Goal: Task Accomplishment & Management: Use online tool/utility

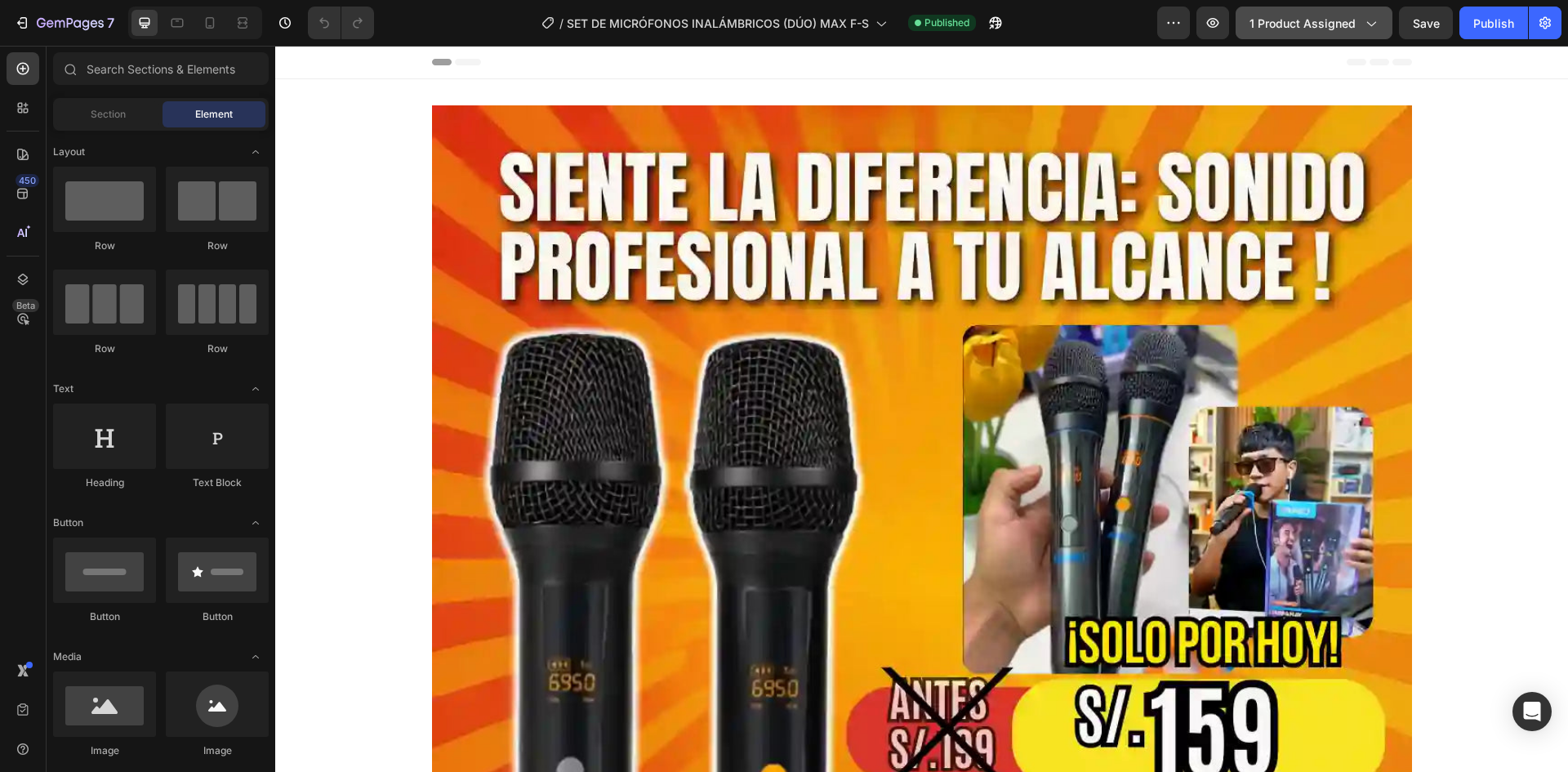
click at [1281, 18] on span "1 product assigned" at bounding box center [1302, 23] width 106 height 17
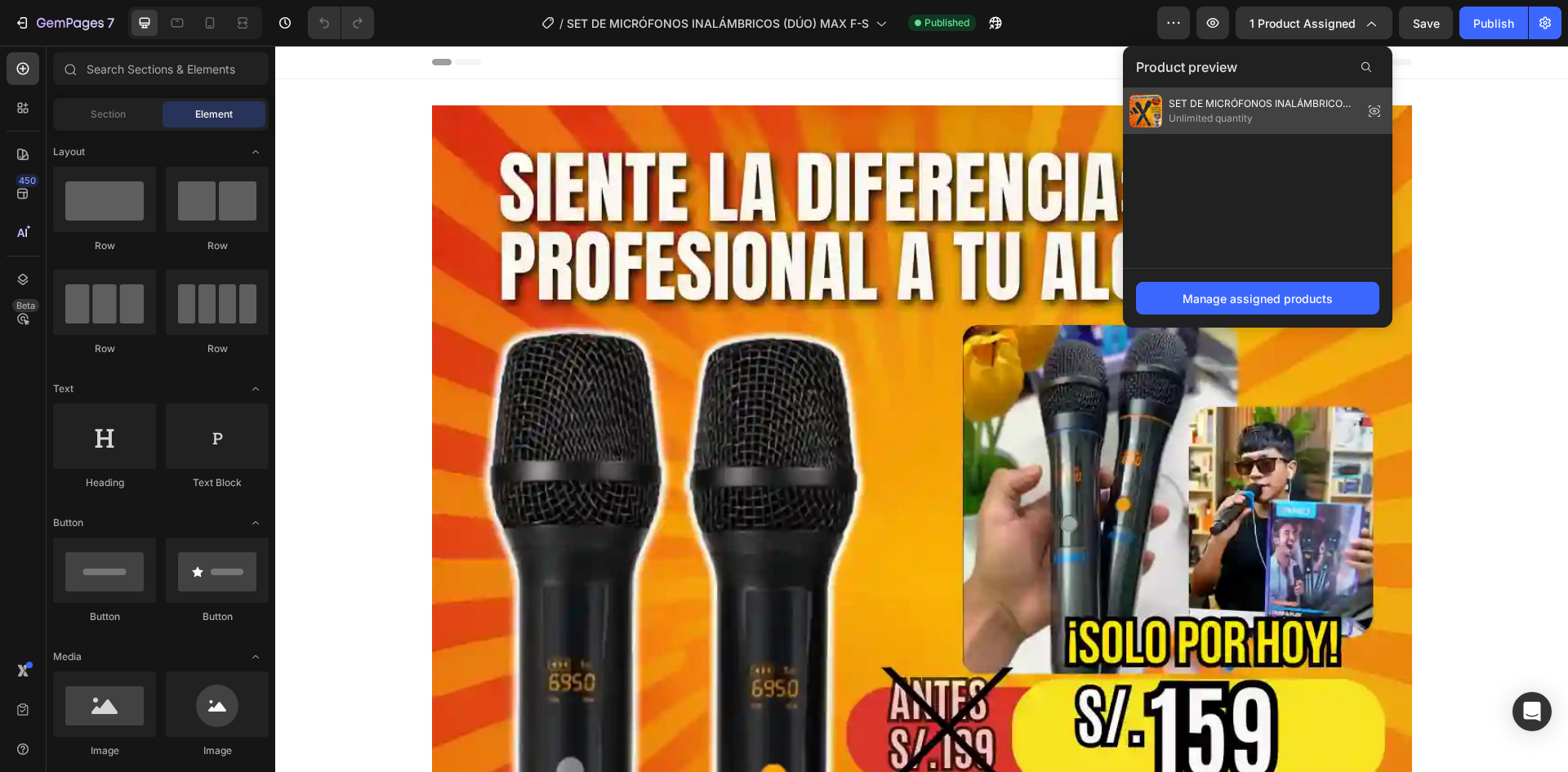
click at [1229, 115] on span "Unlimited quantity" at bounding box center [1262, 118] width 188 height 15
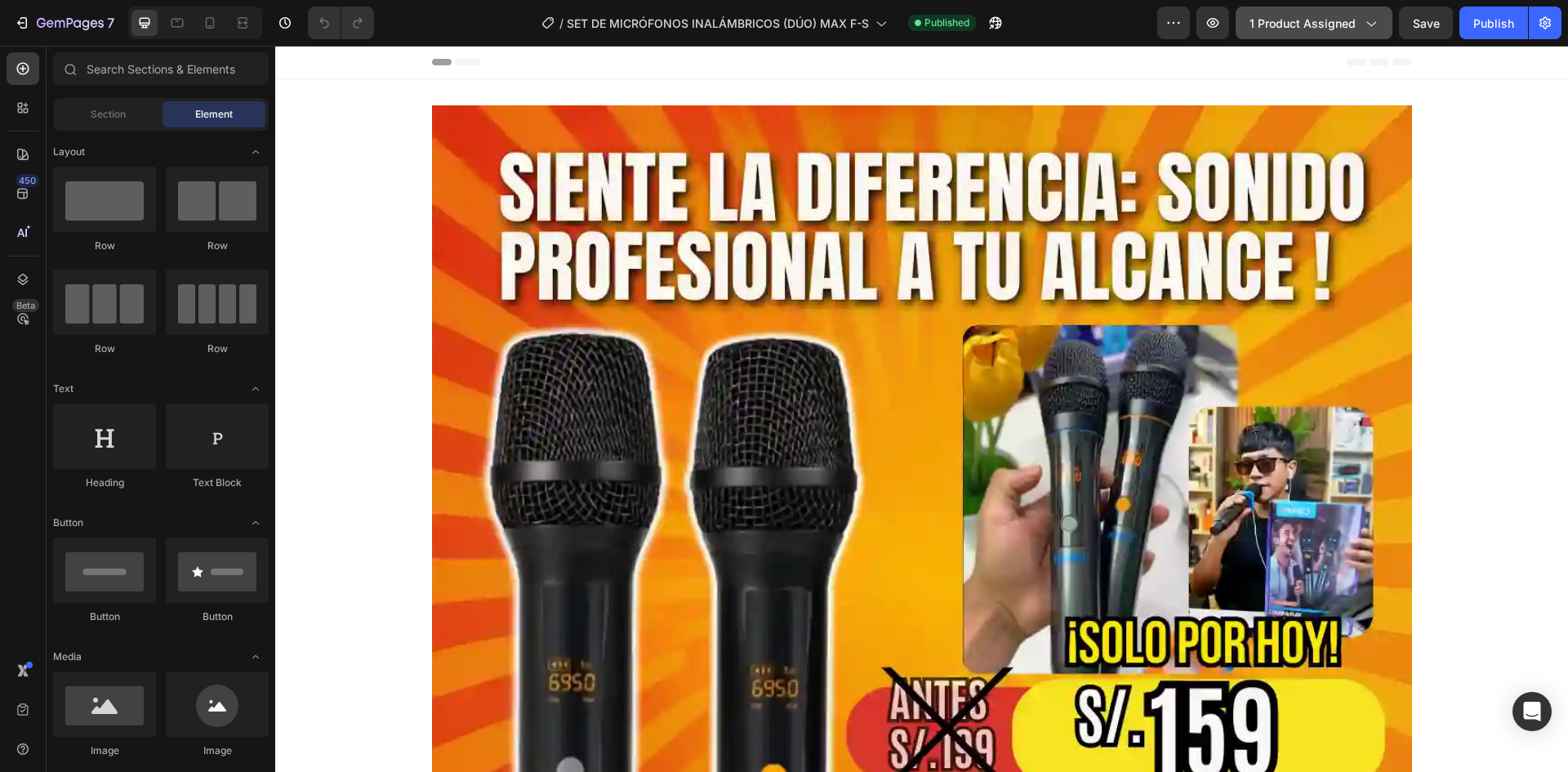
click at [1336, 24] on span "1 product assigned" at bounding box center [1302, 23] width 106 height 17
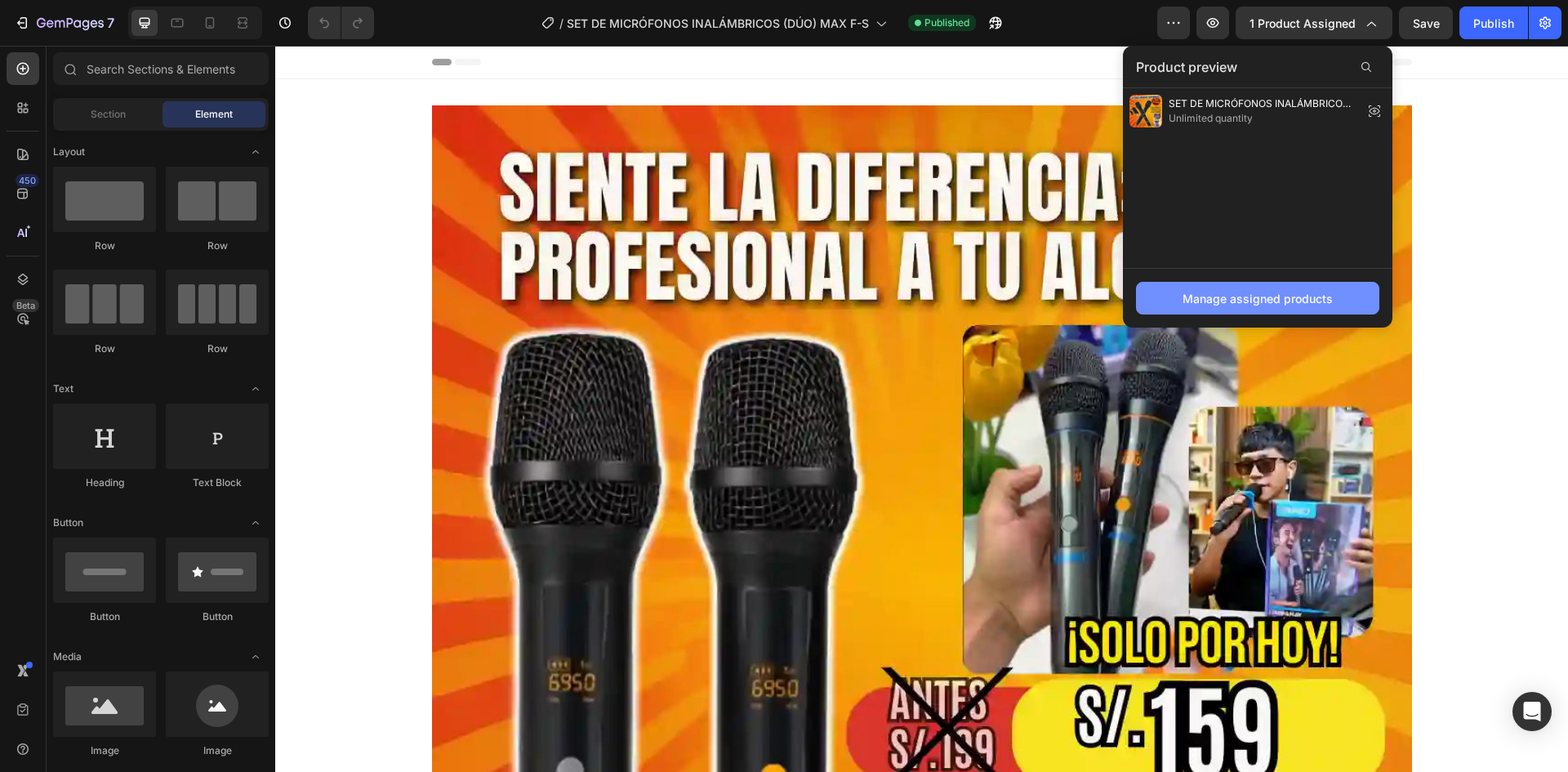
click at [1226, 287] on button "Manage assigned products" at bounding box center [1258, 298] width 244 height 33
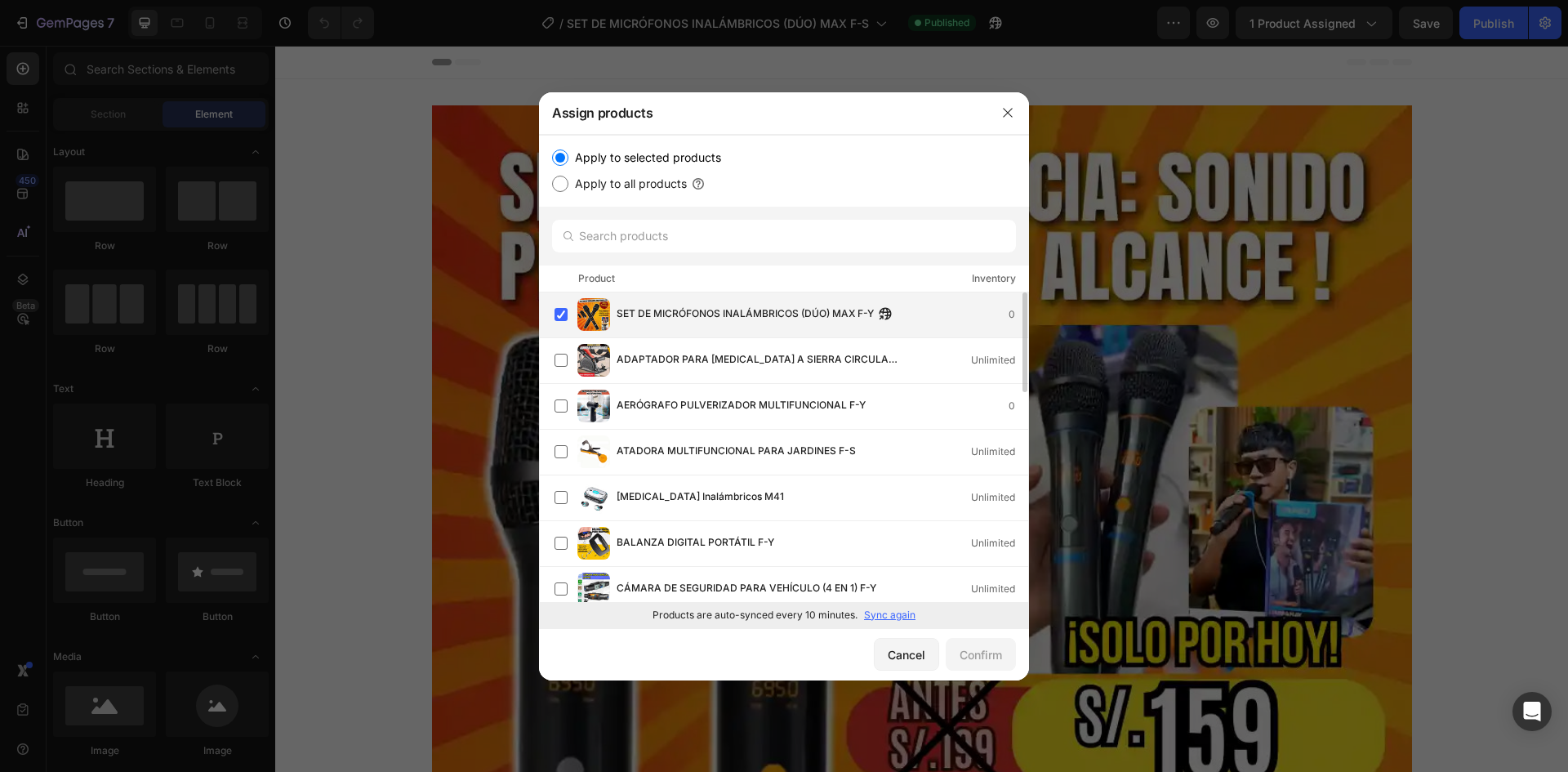
click at [666, 314] on span "SET DE MICRÓFONOS INALÁMBRICOS (DÚO) MAX F-Y" at bounding box center [744, 314] width 257 height 18
click at [733, 318] on div "Will be assigned to template applying to all products" at bounding box center [758, 325] width 284 height 15
click at [922, 659] on div "Cancel" at bounding box center [906, 654] width 37 height 17
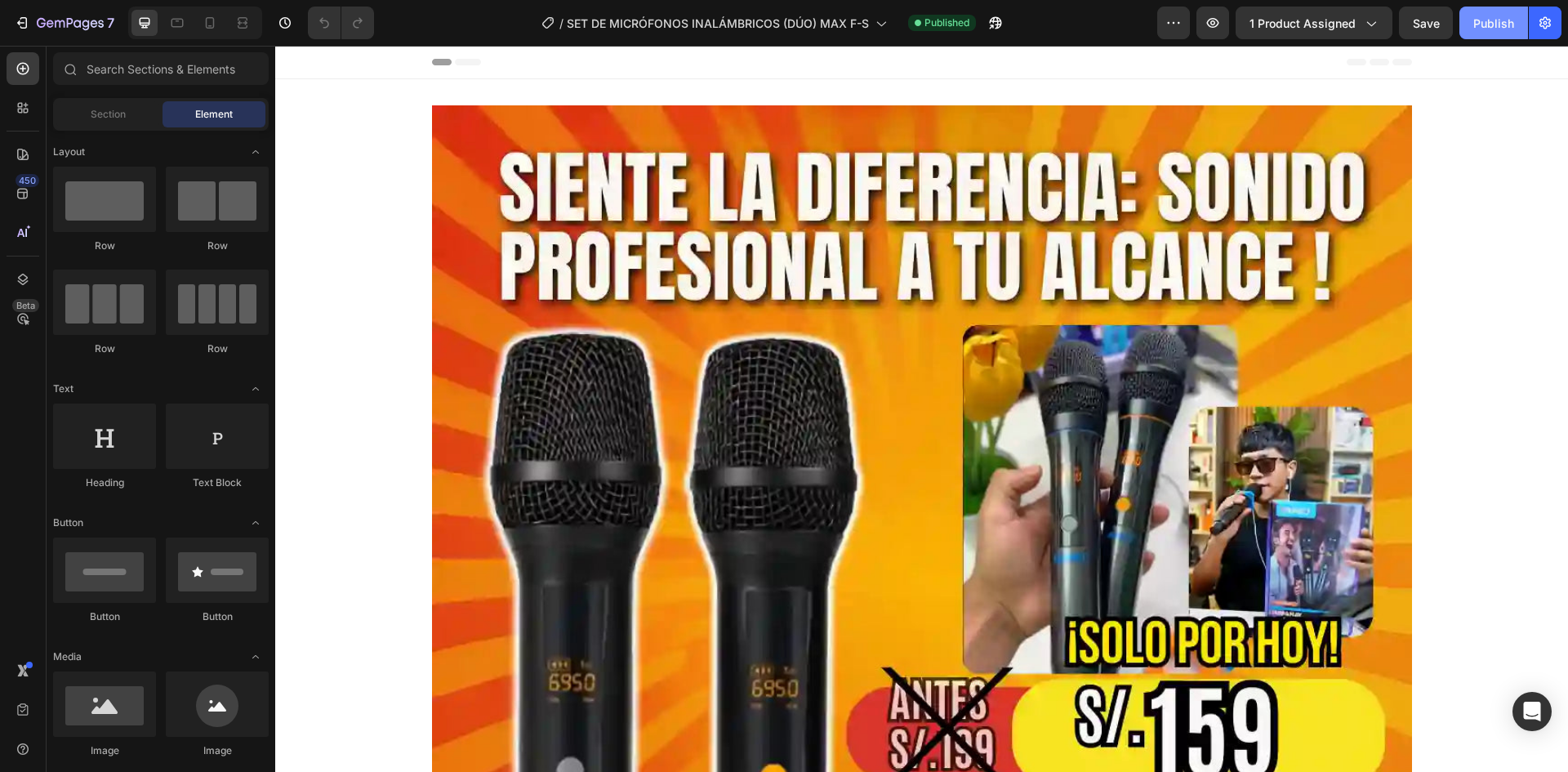
click at [1474, 24] on div "Publish" at bounding box center [1493, 23] width 41 height 17
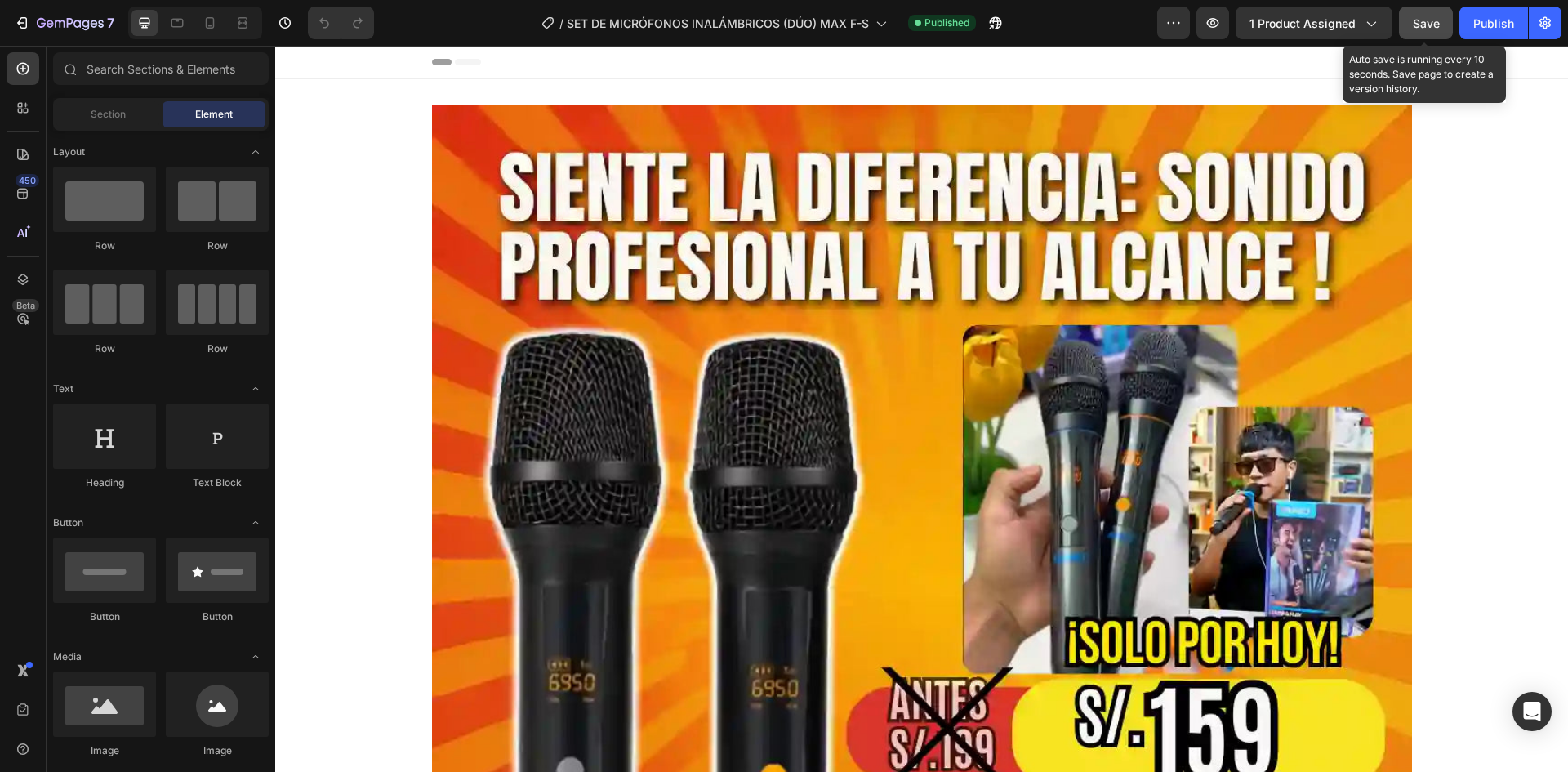
click at [1437, 25] on span "Save" at bounding box center [1426, 23] width 27 height 14
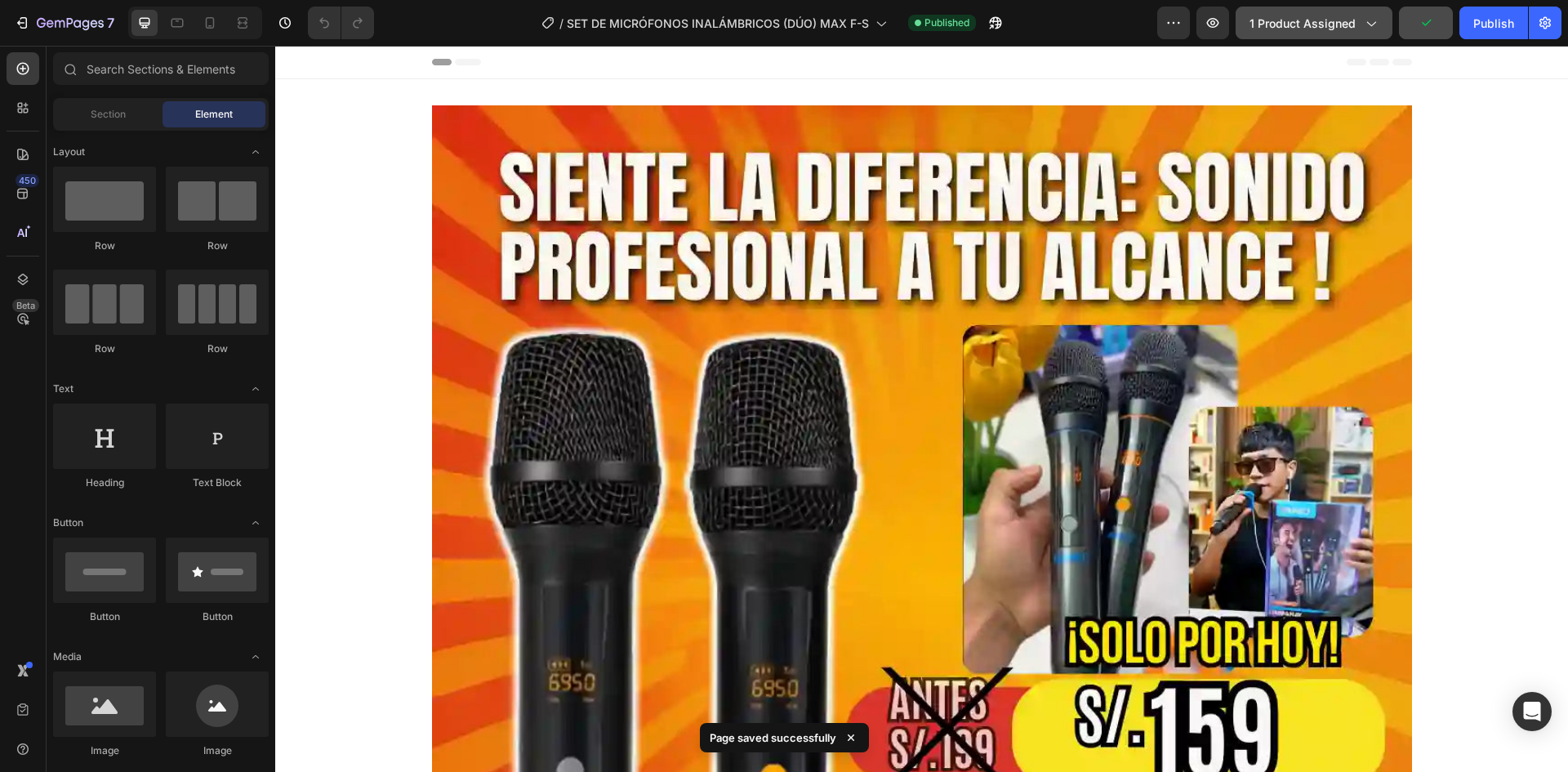
click at [1326, 19] on span "1 product assigned" at bounding box center [1302, 23] width 106 height 17
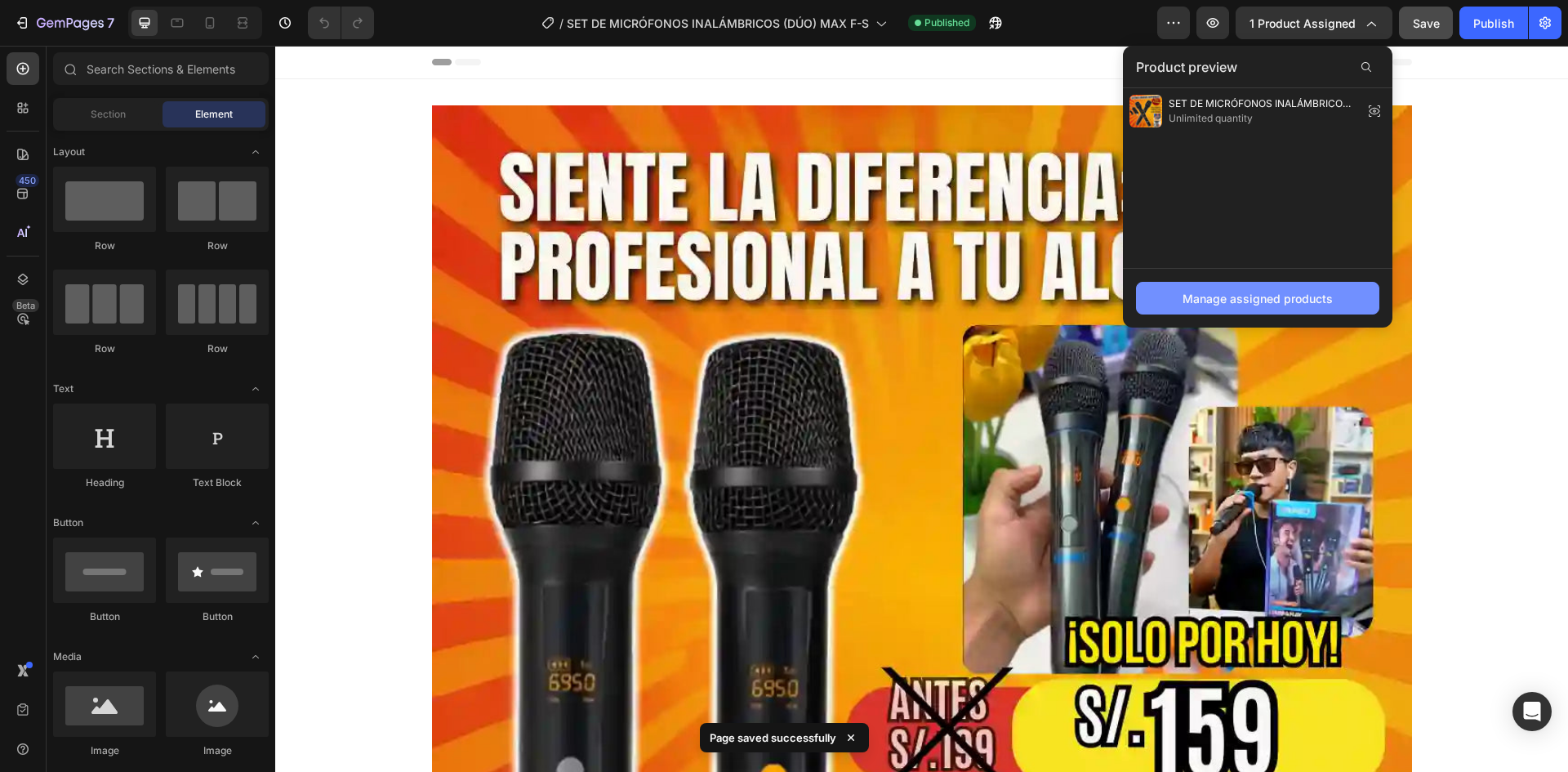
click at [1249, 288] on button "Manage assigned products" at bounding box center [1258, 298] width 244 height 33
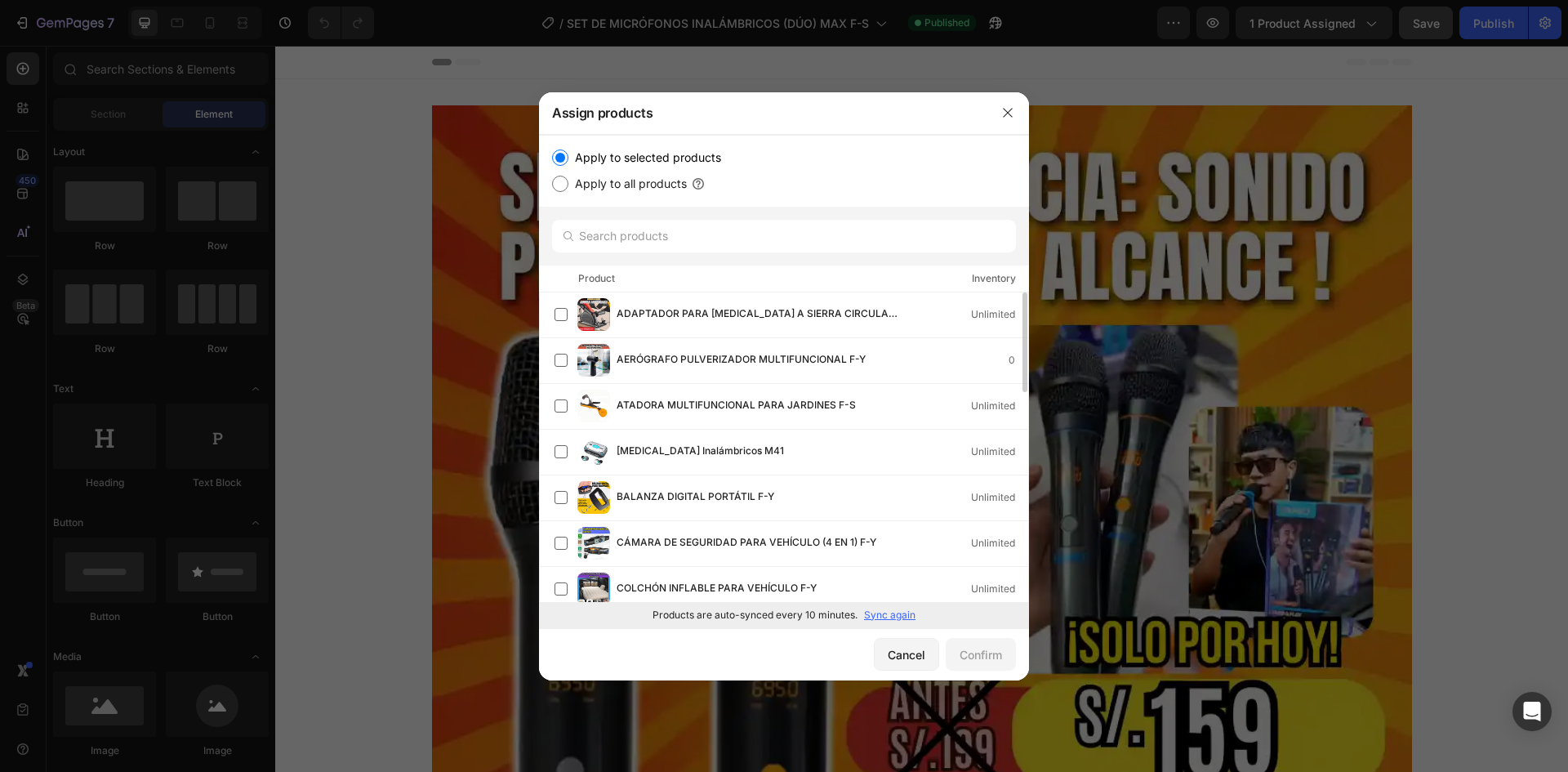
scroll to position [245, 0]
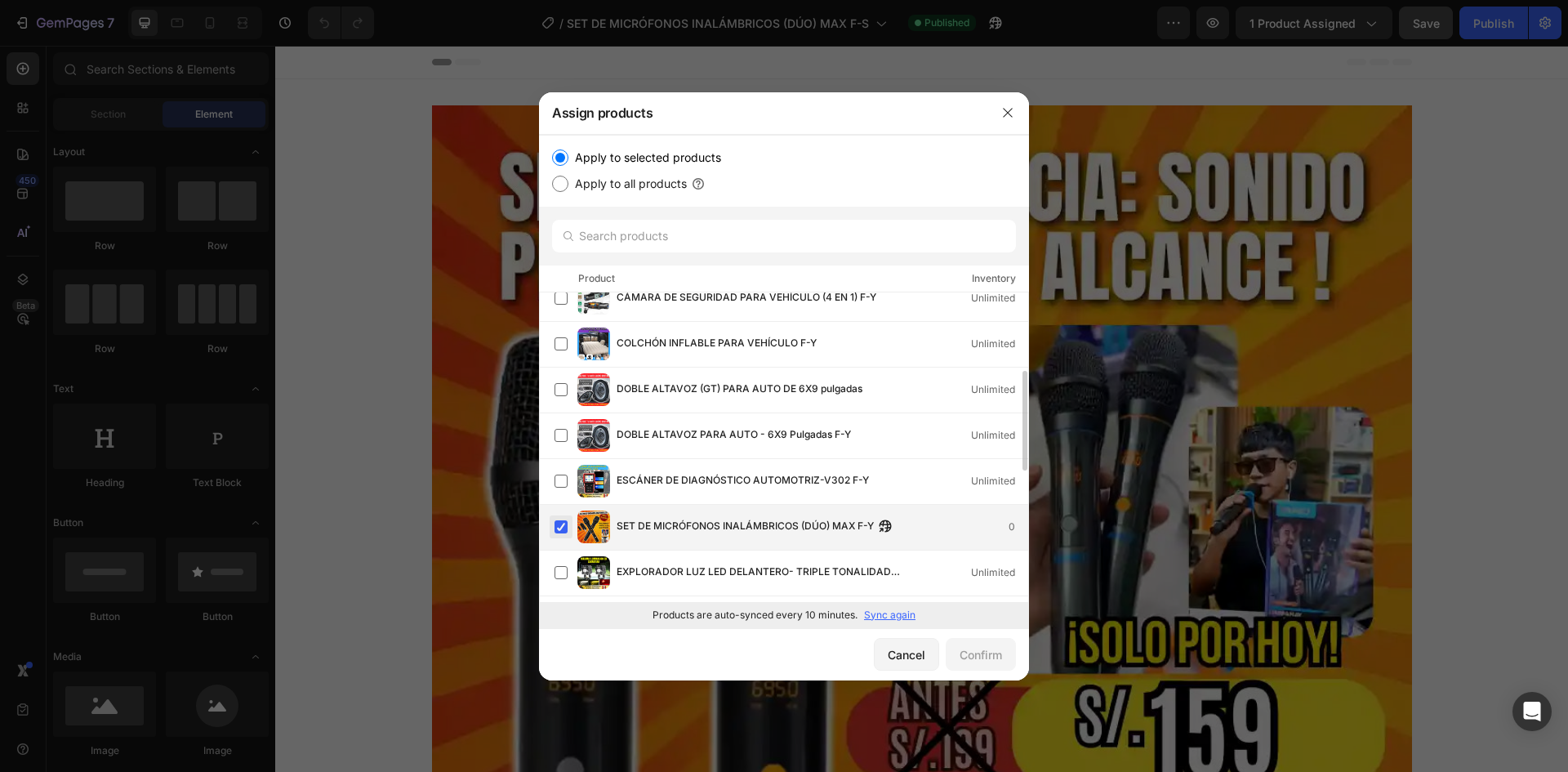
click at [561, 520] on label at bounding box center [560, 527] width 13 height 13
click at [1001, 653] on div "Confirm" at bounding box center [981, 654] width 43 height 17
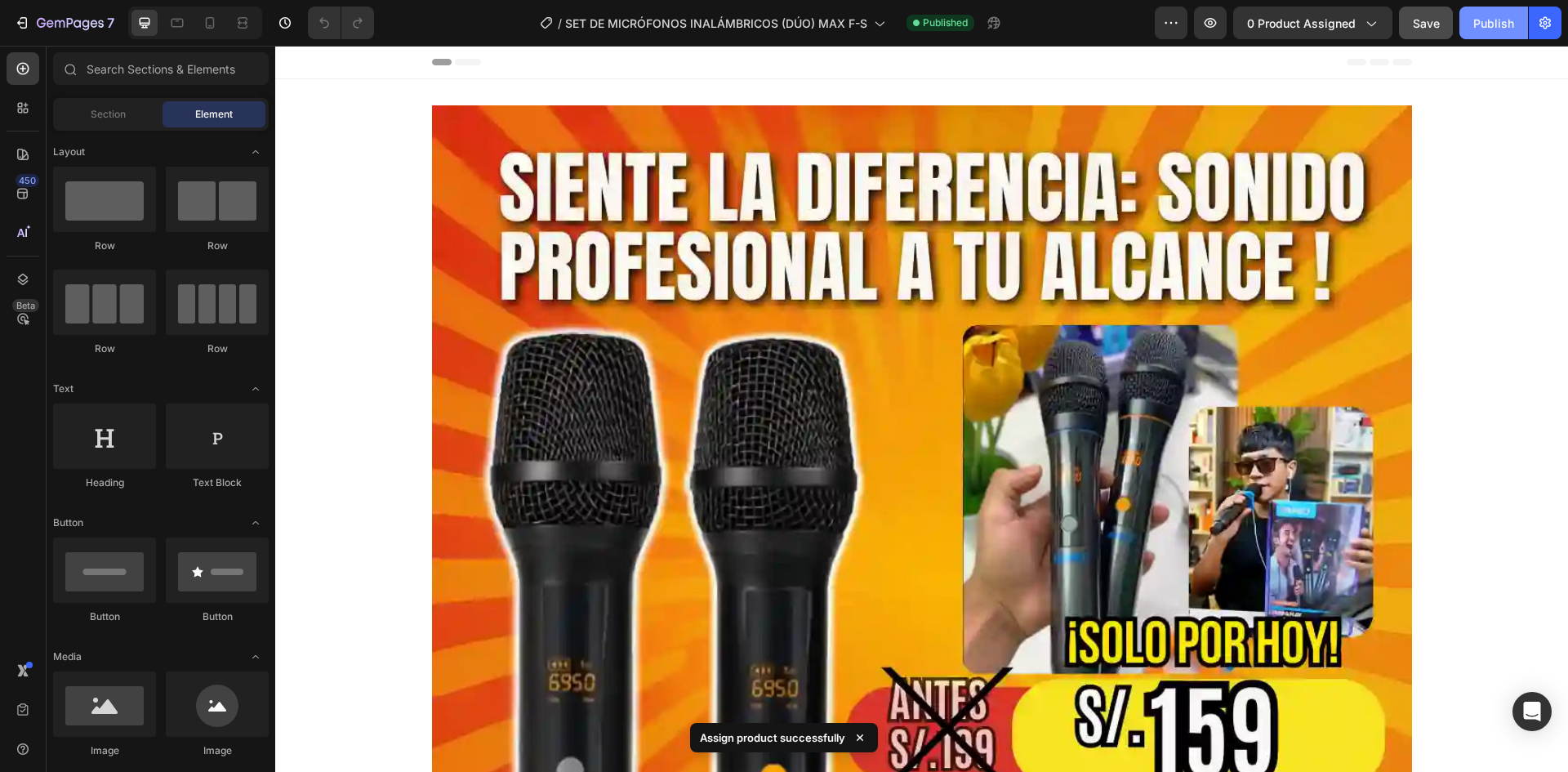
click at [1490, 21] on div "Publish" at bounding box center [1493, 23] width 41 height 17
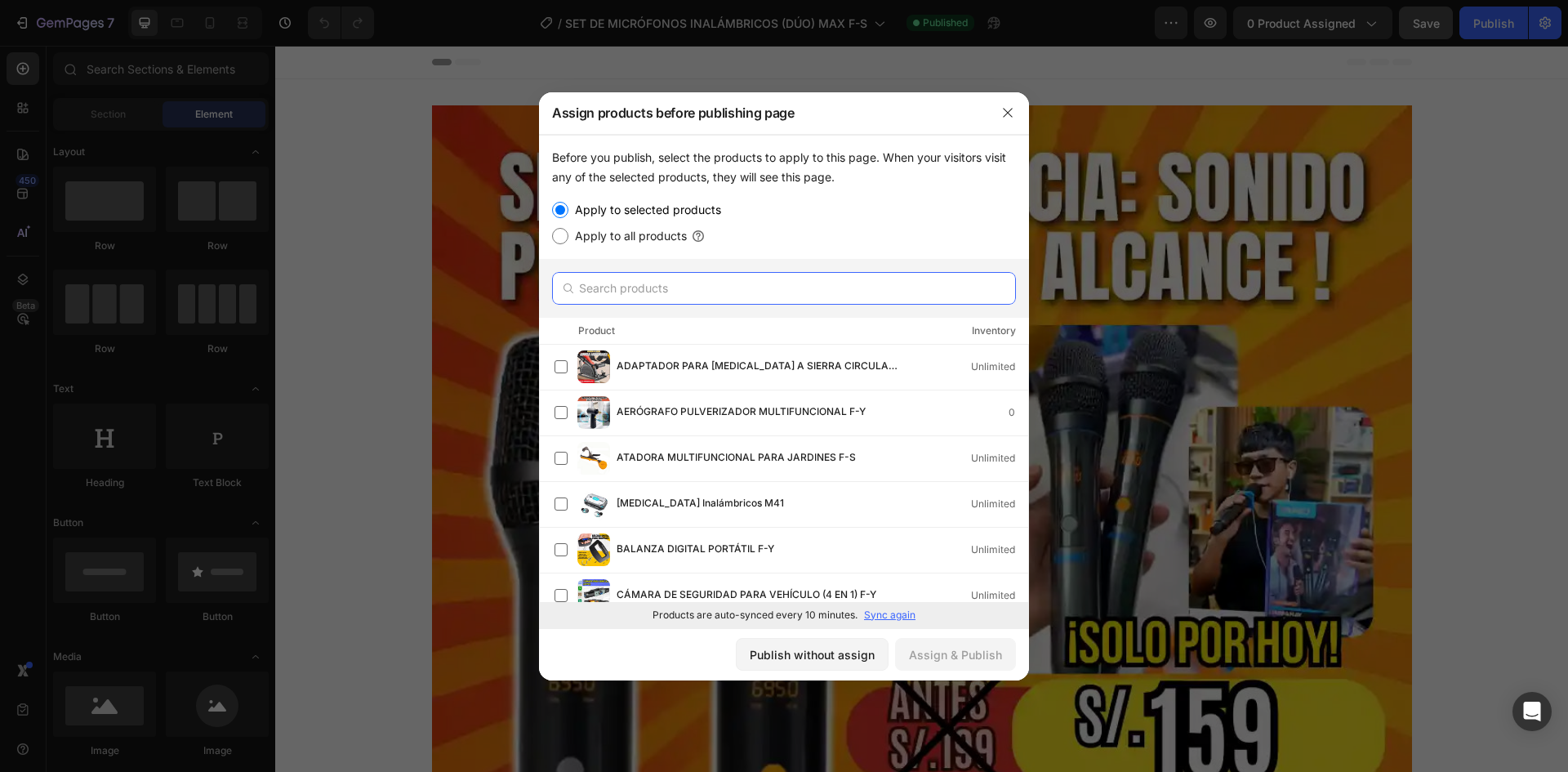
click at [627, 284] on input "text" at bounding box center [784, 288] width 463 height 33
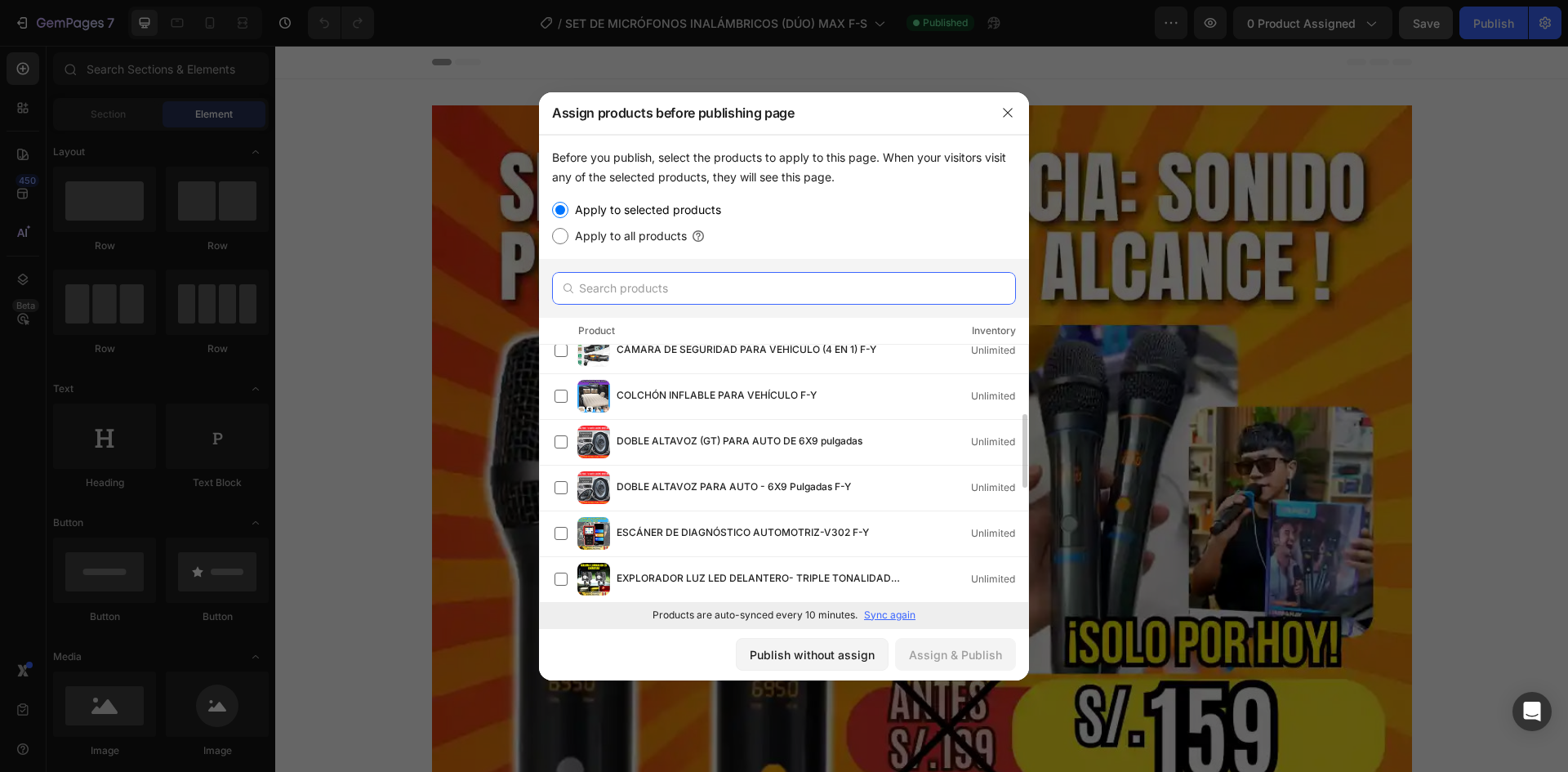
scroll to position [164, 0]
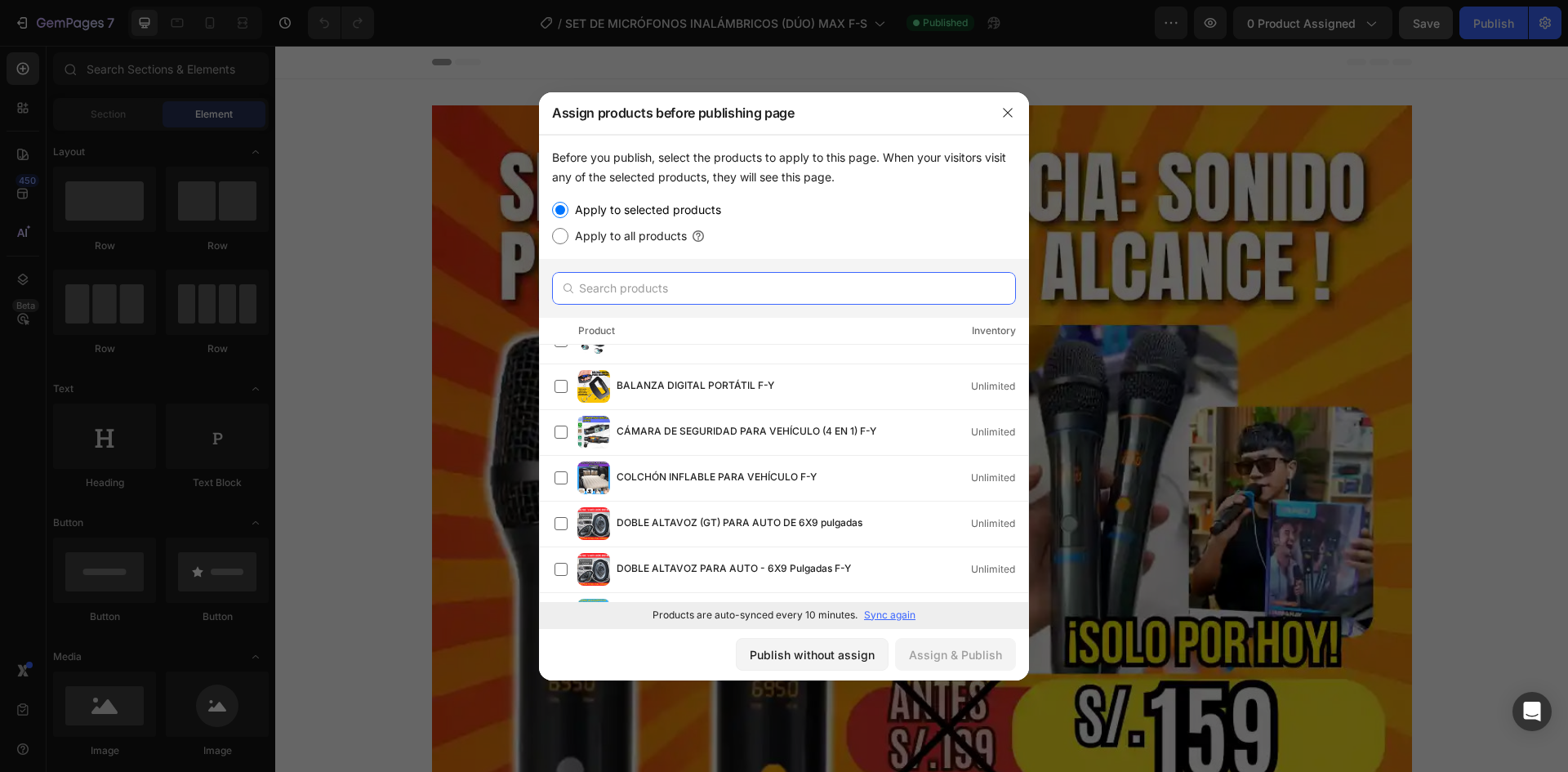
click at [623, 277] on input "text" at bounding box center [784, 288] width 463 height 33
drag, startPoint x: 623, startPoint y: 277, endPoint x: 593, endPoint y: 284, distance: 30.8
click at [593, 284] on input "text" at bounding box center [784, 288] width 463 height 33
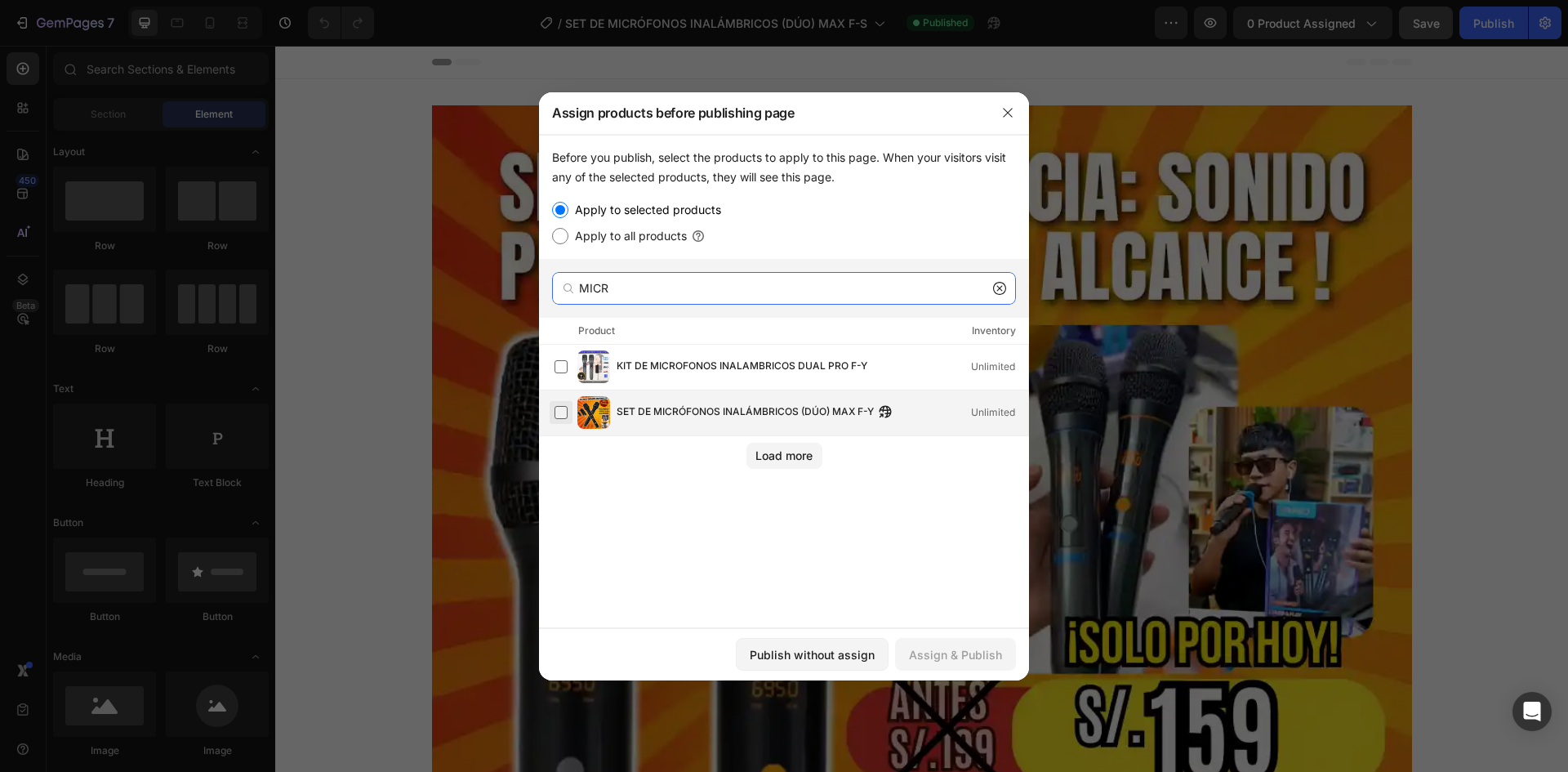
type input "MICR"
click at [567, 414] on label at bounding box center [560, 412] width 13 height 13
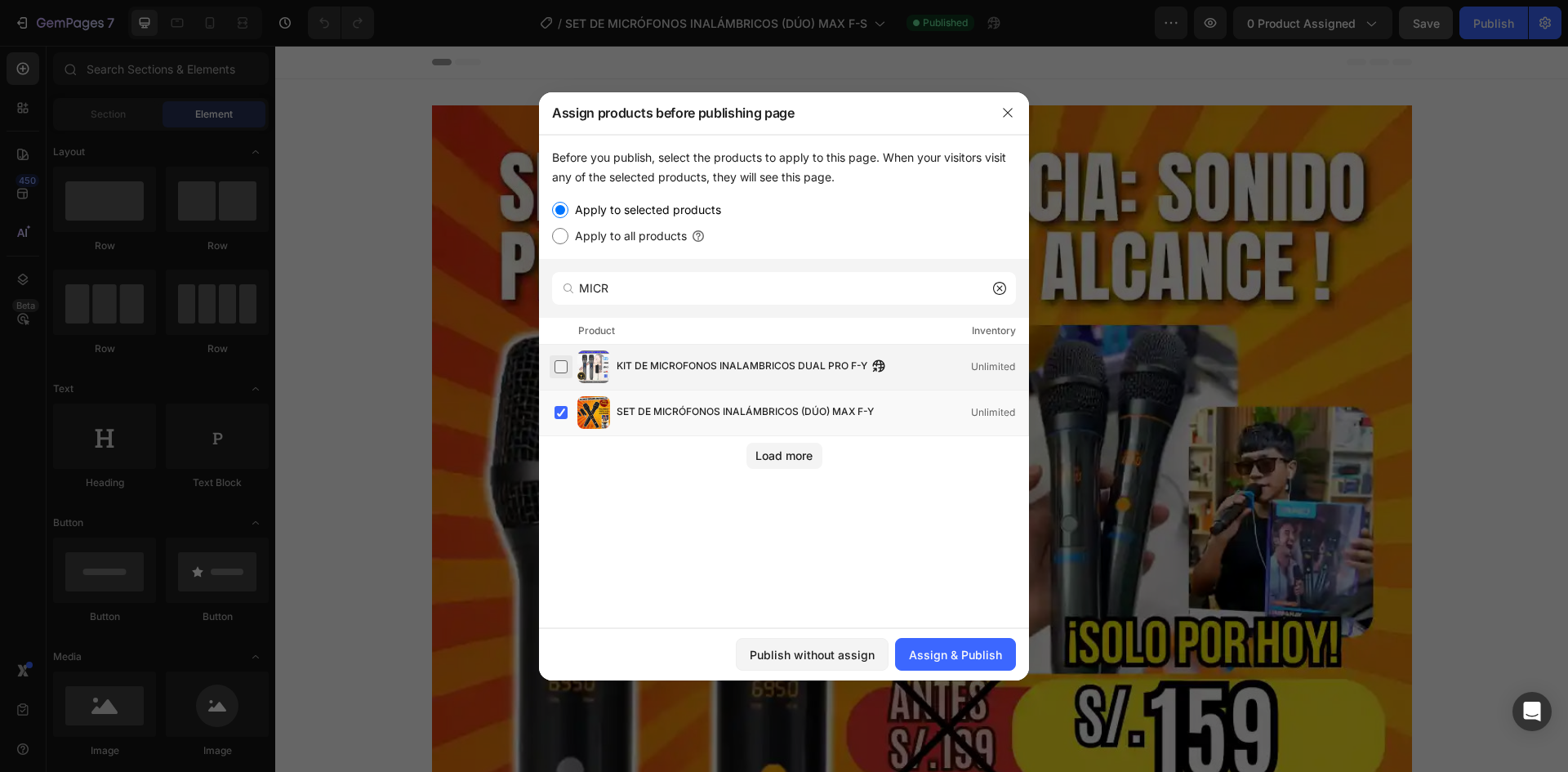
click at [564, 370] on label at bounding box center [560, 366] width 13 height 13
click at [984, 660] on div "Assign & Publish" at bounding box center [955, 654] width 93 height 17
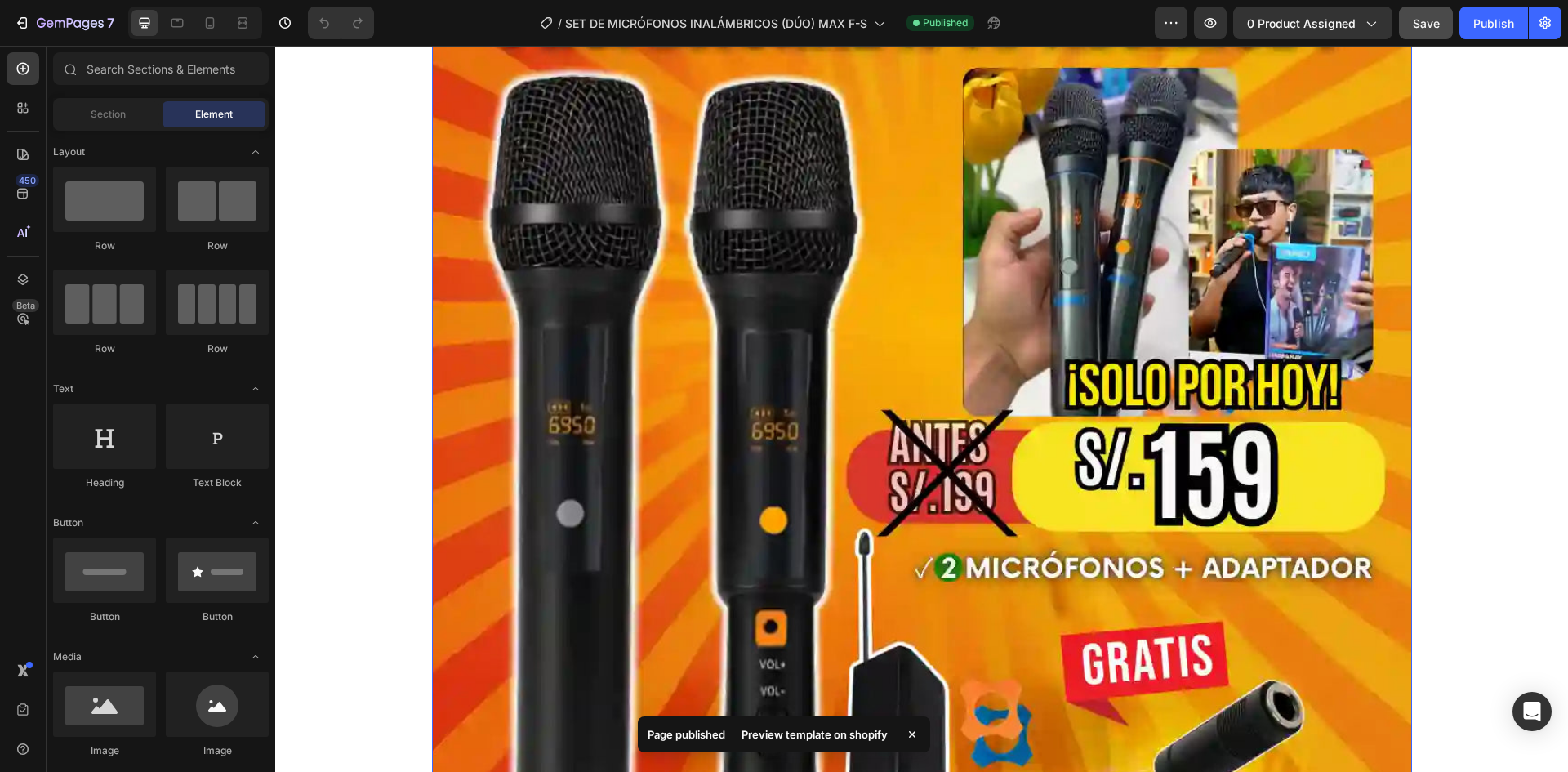
scroll to position [245, 0]
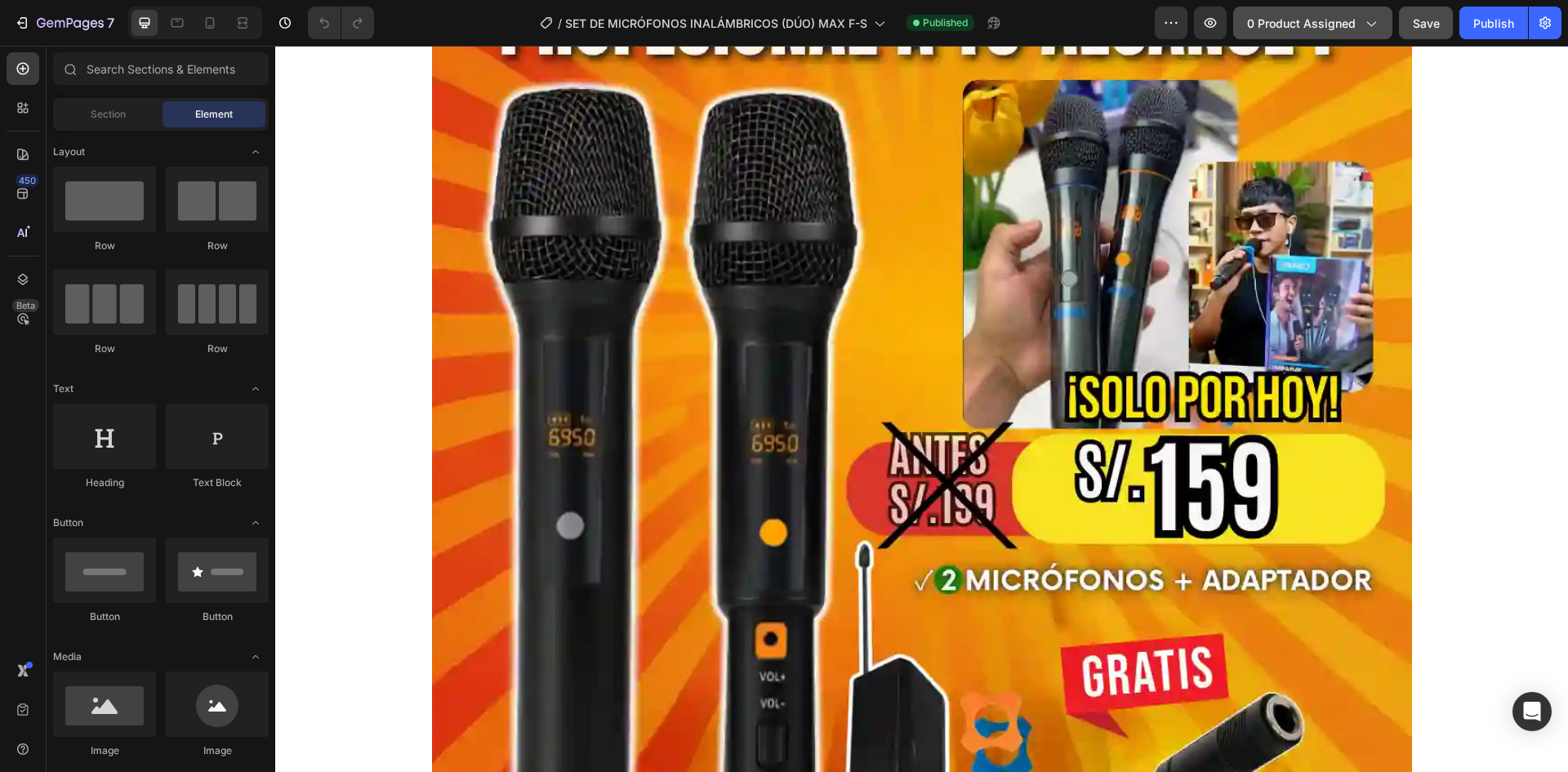
click at [1342, 20] on span "0 product assigned" at bounding box center [1301, 23] width 109 height 17
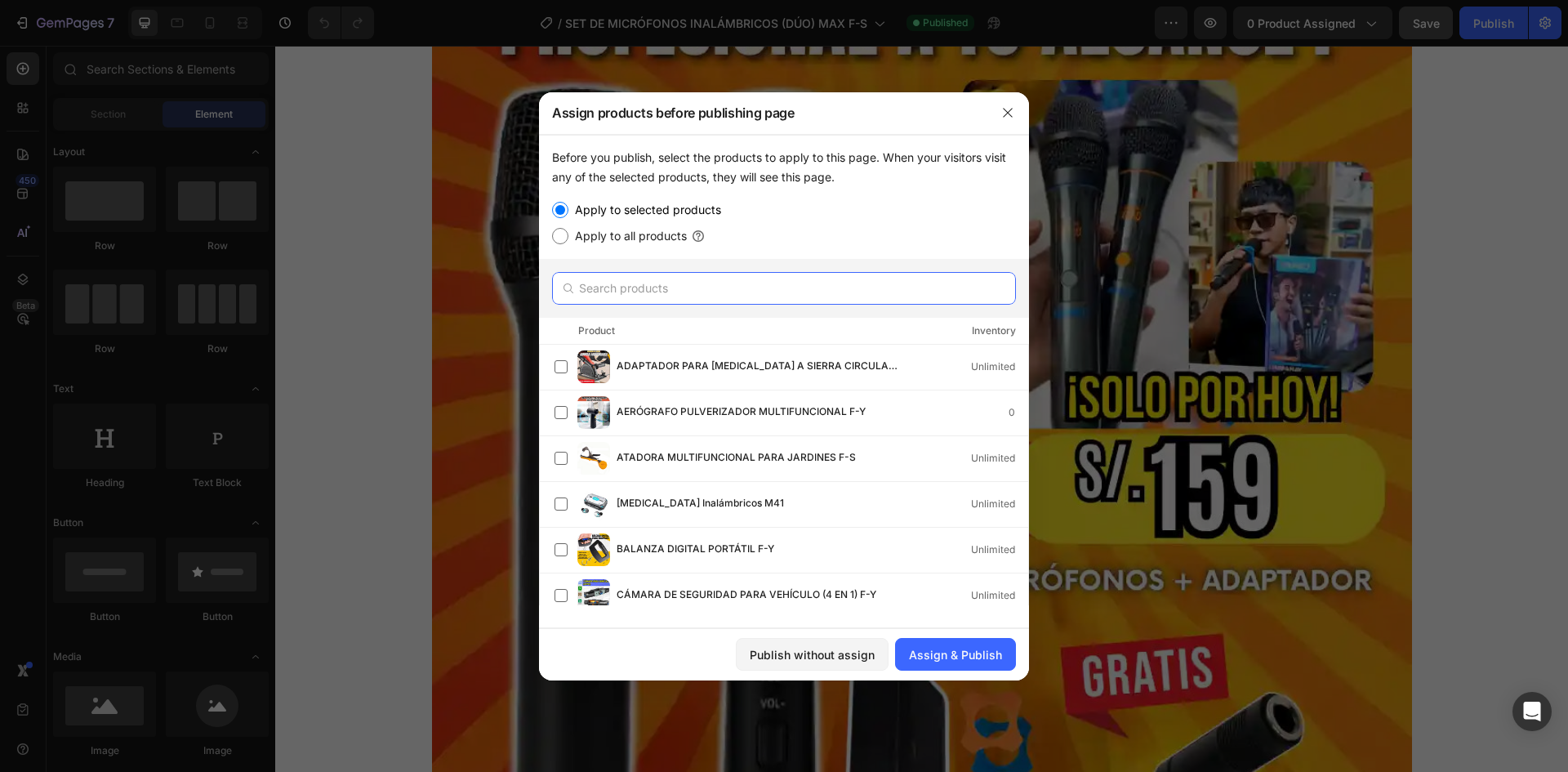
click at [679, 302] on input "text" at bounding box center [784, 288] width 463 height 33
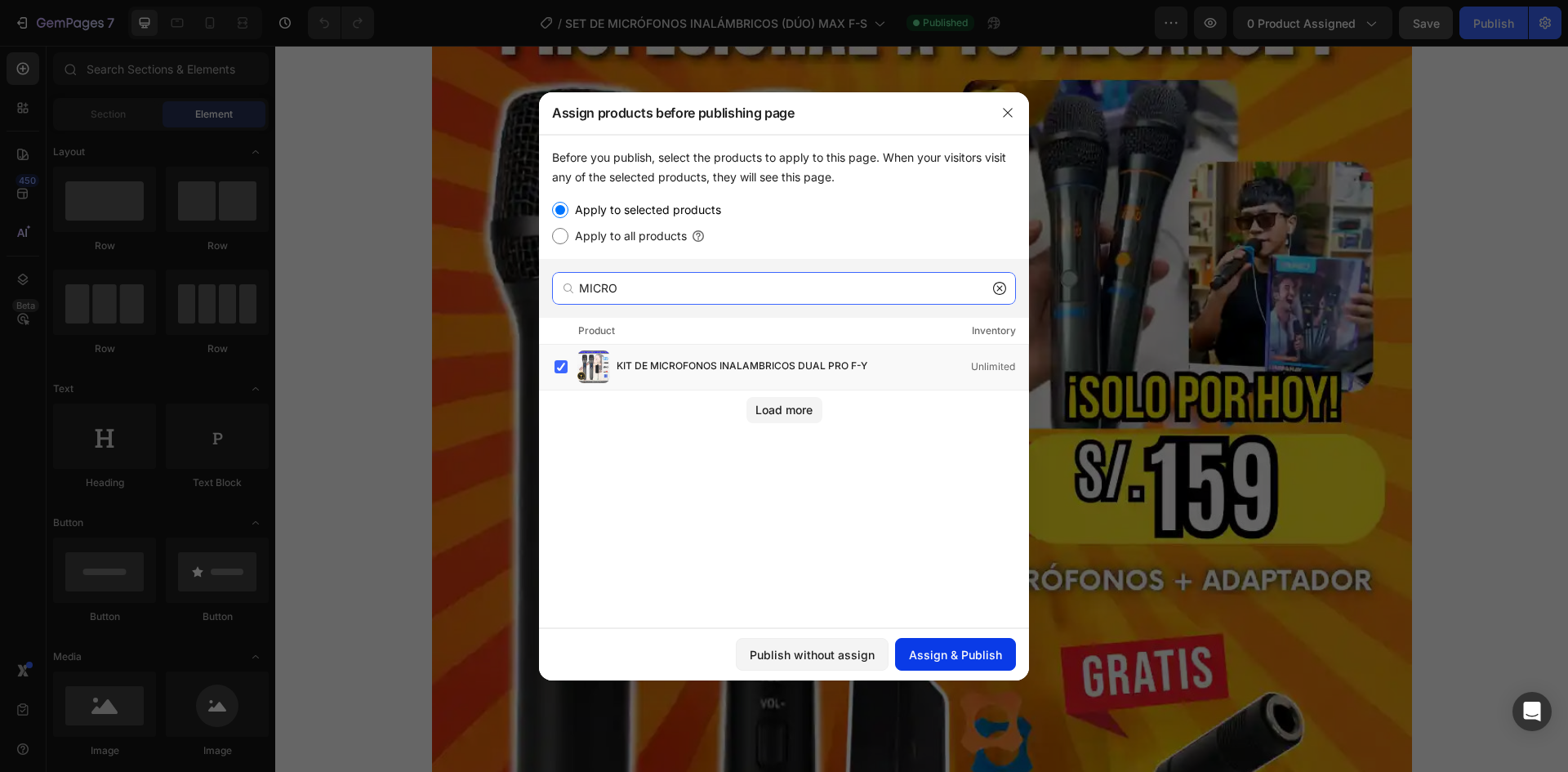
type input "MICRO"
click at [946, 657] on div "Assign & Publish" at bounding box center [955, 654] width 93 height 17
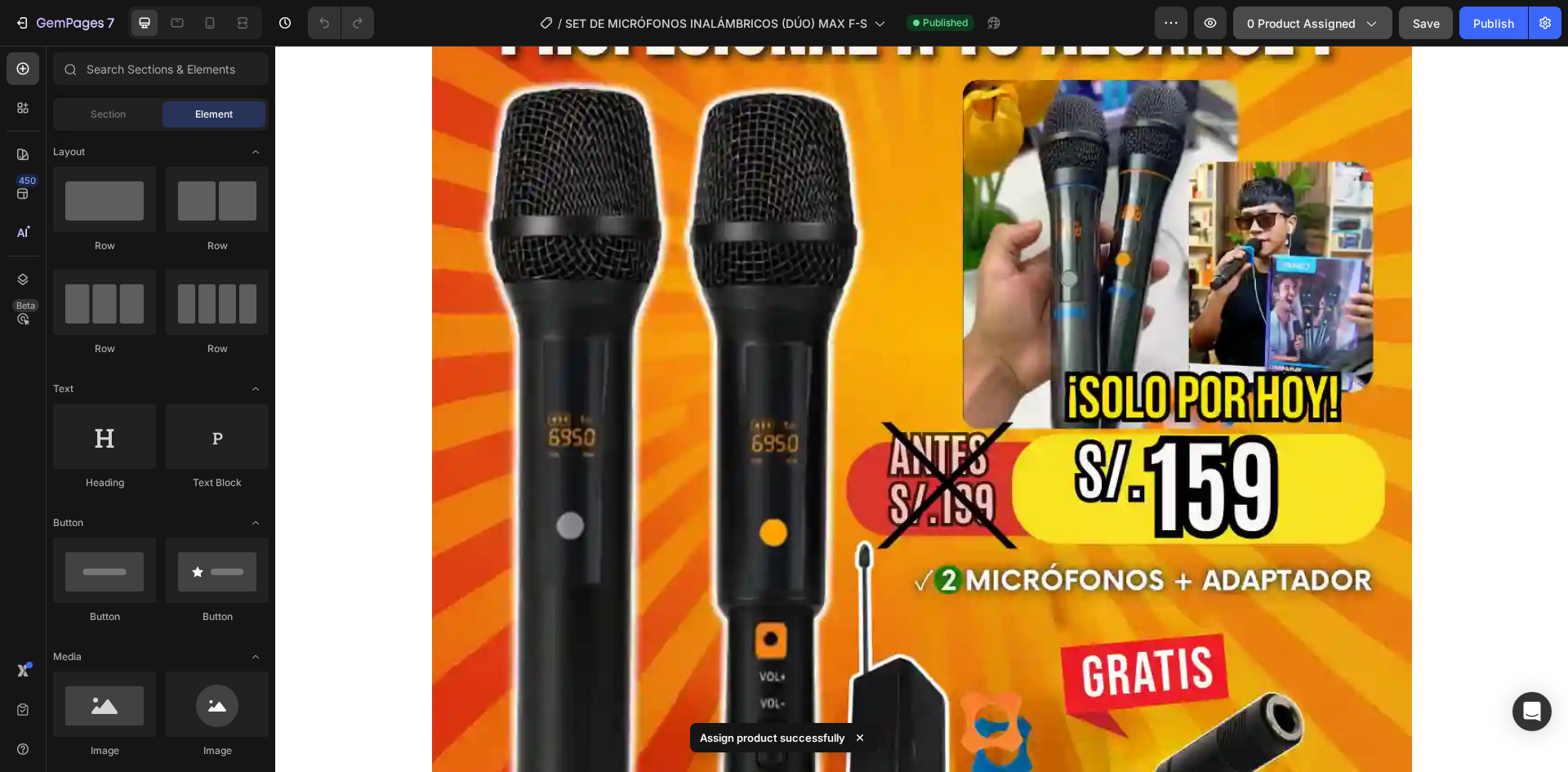
click at [1363, 23] on icon "button" at bounding box center [1370, 23] width 16 height 16
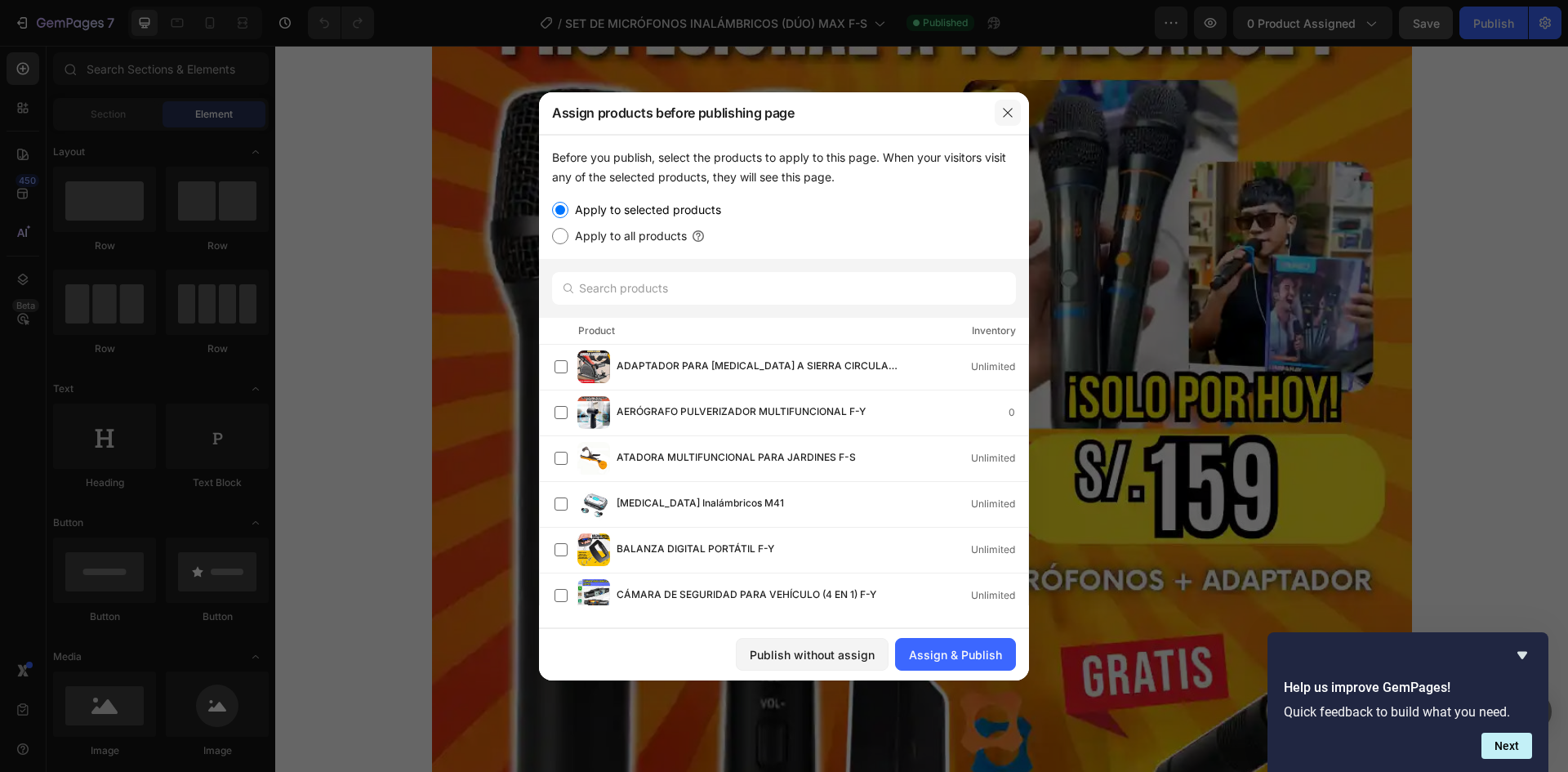
drag, startPoint x: 1011, startPoint y: 117, endPoint x: 759, endPoint y: 73, distance: 255.8
click at [1011, 117] on icon "button" at bounding box center [1008, 112] width 13 height 13
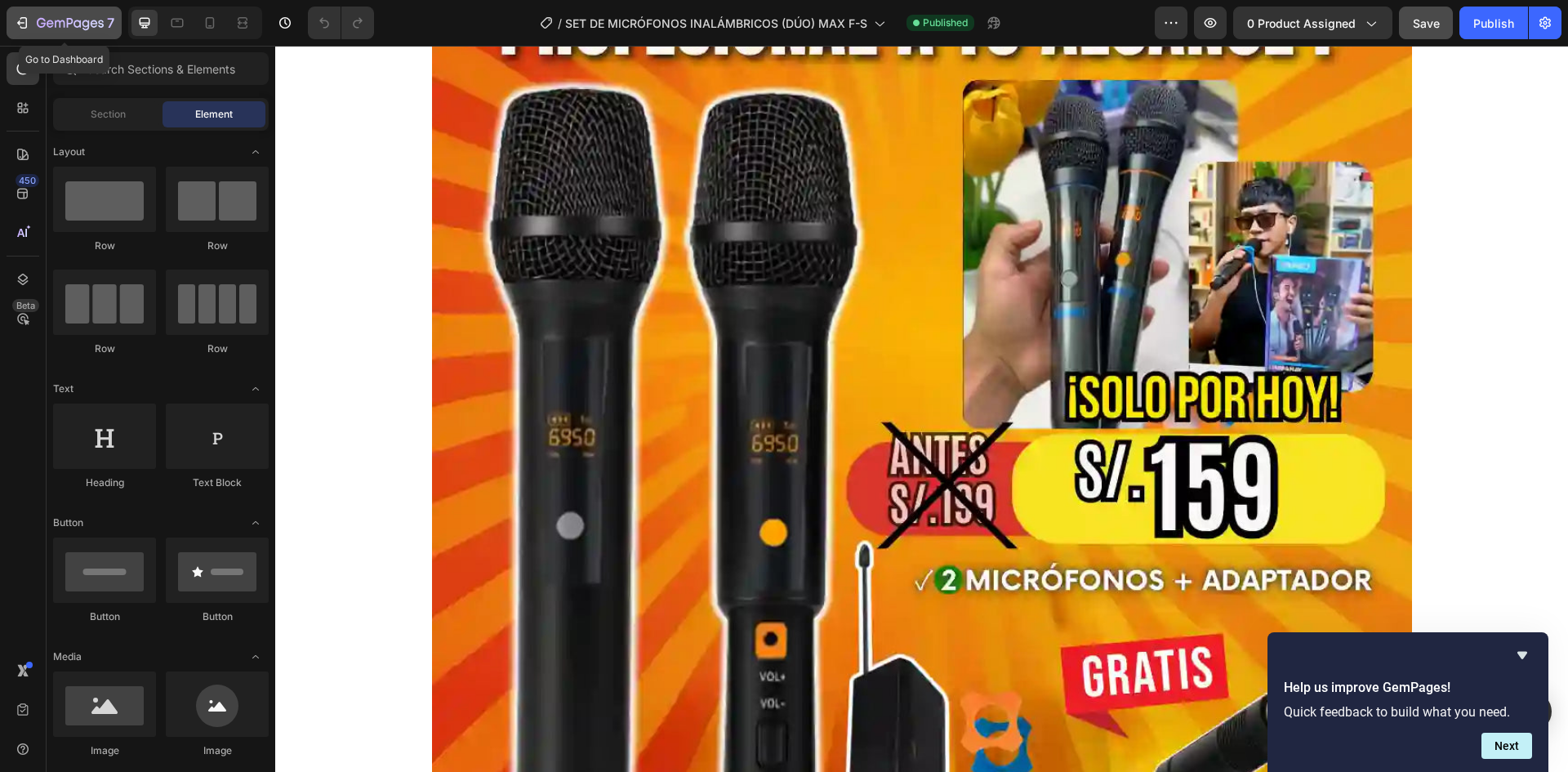
click at [24, 28] on icon "button" at bounding box center [24, 22] width 7 height 12
